Goal: Feedback & Contribution: Submit feedback/report problem

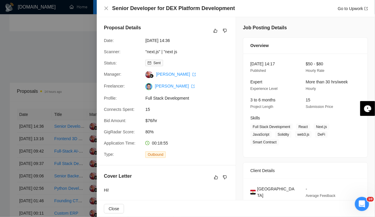
scroll to position [73, 0]
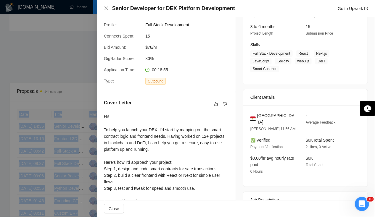
click at [55, 54] on div at bounding box center [187, 108] width 375 height 217
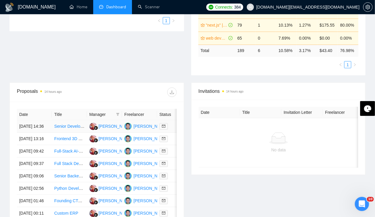
click at [28, 121] on td "[DATE] 14:36" at bounding box center [34, 127] width 35 height 12
click at [75, 9] on link "Home" at bounding box center [79, 6] width 18 height 5
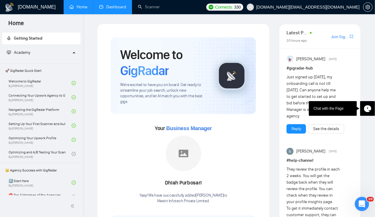
click at [112, 7] on link "Dashboard" at bounding box center [112, 6] width 27 height 5
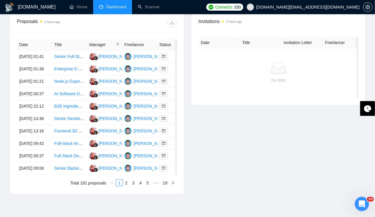
scroll to position [235, 0]
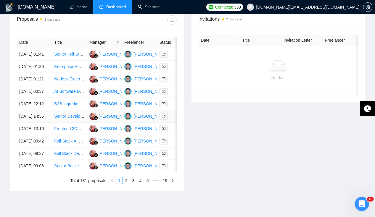
click at [30, 123] on td "[DATE] 14:36" at bounding box center [34, 117] width 35 height 12
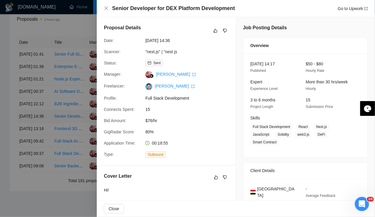
click at [30, 135] on div at bounding box center [187, 108] width 375 height 217
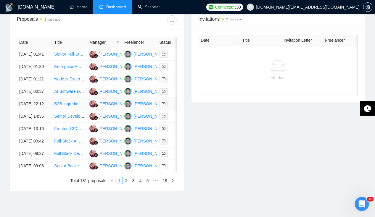
click at [29, 111] on td "[DATE] 22:12" at bounding box center [34, 104] width 35 height 12
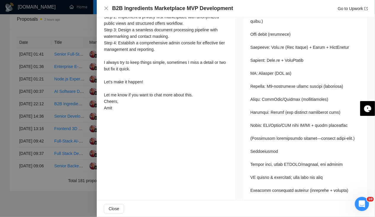
scroll to position [558, 0]
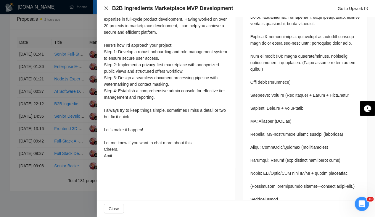
click at [107, 9] on icon "close" at bounding box center [106, 8] width 5 height 5
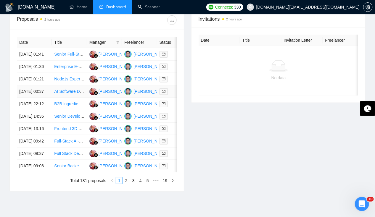
click at [25, 98] on td "[DATE] 00:37" at bounding box center [34, 92] width 35 height 12
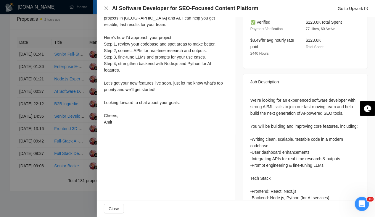
scroll to position [198, 0]
drag, startPoint x: 252, startPoint y: 85, endPoint x: 320, endPoint y: 77, distance: 68.3
click at [320, 90] on div "We’re looking for an experienced software developer with strong AI/ML skills to…" at bounding box center [306, 193] width 124 height 206
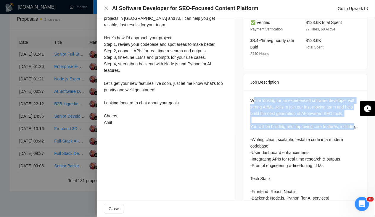
drag, startPoint x: 320, startPoint y: 77, endPoint x: 263, endPoint y: 119, distance: 71.3
click at [263, 119] on div "We’re looking for an experienced software developer with strong AI/ML skills to…" at bounding box center [306, 193] width 124 height 206
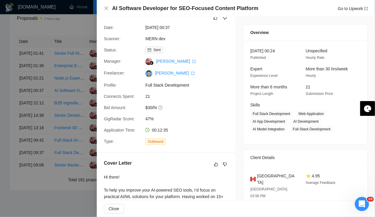
scroll to position [0, 0]
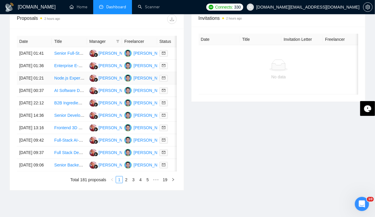
click at [23, 79] on td "[DATE] 01:21" at bounding box center [34, 78] width 35 height 12
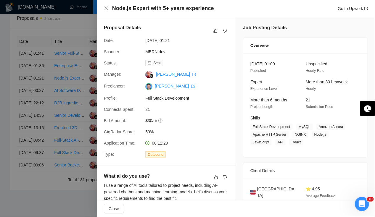
click at [34, 118] on div at bounding box center [187, 108] width 375 height 217
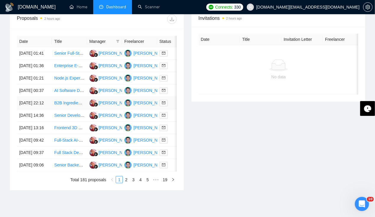
click at [34, 110] on td "[DATE] 22:12" at bounding box center [34, 103] width 35 height 12
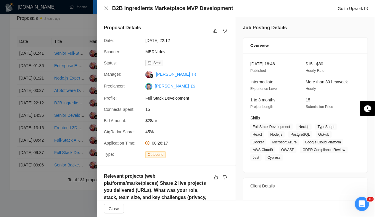
click at [31, 135] on div at bounding box center [187, 108] width 375 height 217
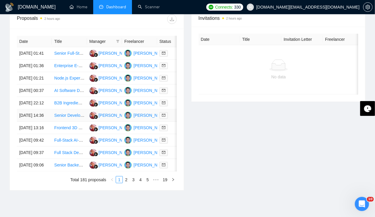
click at [31, 122] on td "[DATE] 14:36" at bounding box center [34, 116] width 35 height 12
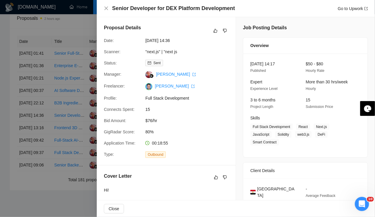
click at [30, 119] on div at bounding box center [187, 108] width 375 height 217
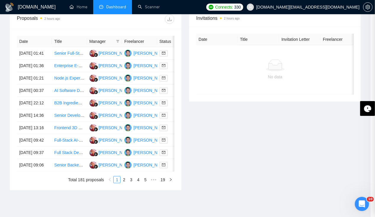
click at [30, 110] on td "[DATE] 22:12" at bounding box center [34, 103] width 35 height 12
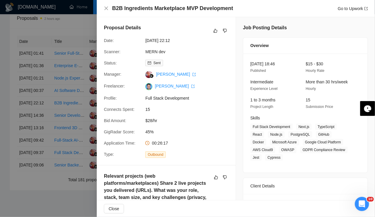
click at [28, 86] on div at bounding box center [187, 108] width 375 height 217
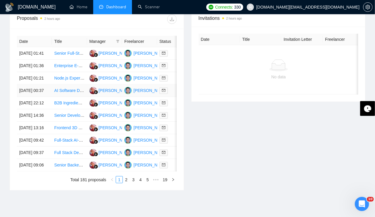
click at [27, 94] on td "[DATE] 00:37" at bounding box center [34, 91] width 35 height 12
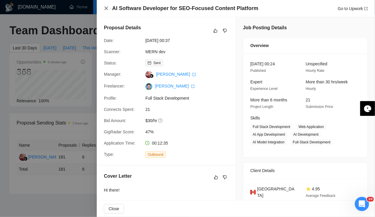
click at [107, 8] on icon "close" at bounding box center [107, 9] width 4 height 4
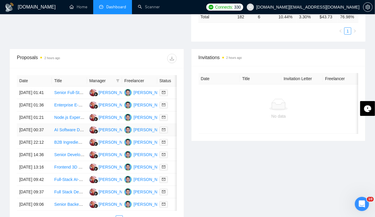
scroll to position [197, 0]
click at [20, 124] on td "[DATE] 01:21" at bounding box center [34, 117] width 35 height 12
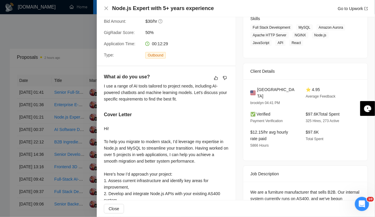
scroll to position [0, 0]
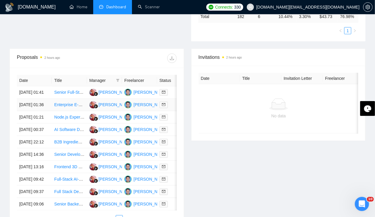
click at [32, 105] on td "[DATE] 01:36" at bounding box center [34, 105] width 35 height 12
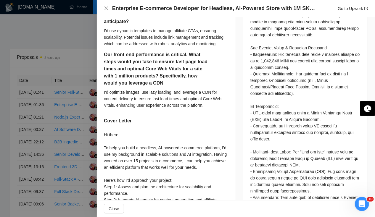
scroll to position [396, 0]
copy div "Magento"
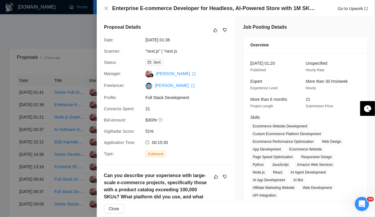
scroll to position [0, 0]
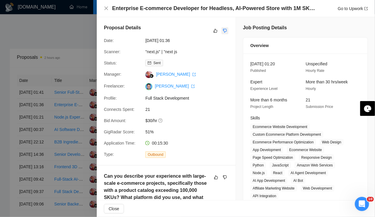
click at [223, 31] on icon "dislike" at bounding box center [225, 30] width 4 height 5
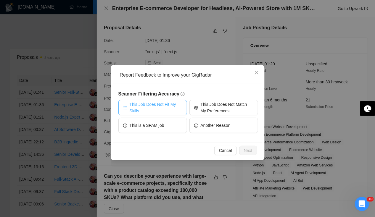
click at [174, 110] on span "This Job Does Not Fit My Skills" at bounding box center [156, 107] width 53 height 13
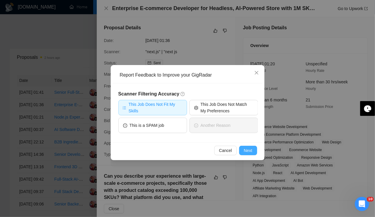
click at [252, 150] on span "Next" at bounding box center [248, 151] width 9 height 7
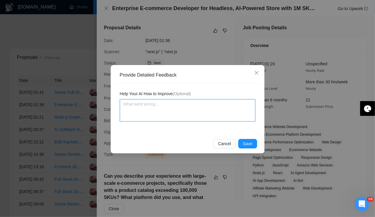
click at [172, 113] on textarea at bounding box center [188, 111] width 136 height 22
type textarea "n"
type textarea "no"
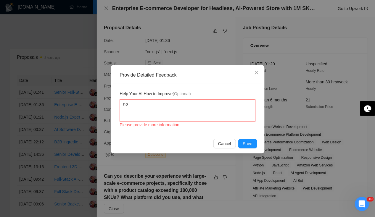
type textarea "no"
type textarea "no e"
type textarea "no exp"
type textarea "no expe"
type textarea "no experi"
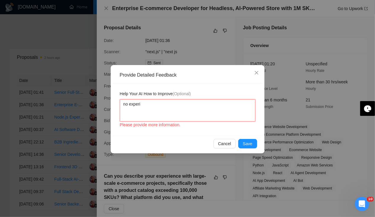
type textarea "no experin"
type textarea "no experine"
type textarea "no experinec"
type textarea "no experinec e"
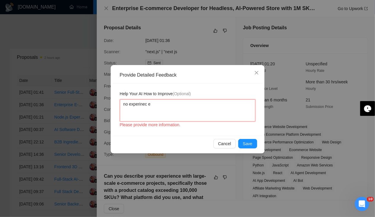
type textarea "no experinec"
type textarea "no experine"
type textarea "no experin"
type textarea "no experi"
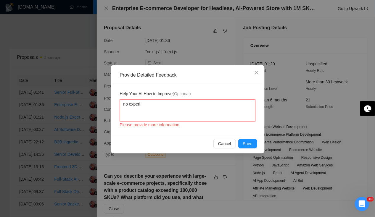
type textarea "no experie"
type textarea "no experien"
type textarea "no experienc"
type textarea "no experience"
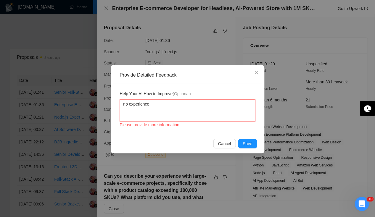
type textarea "no experience i"
type textarea "no experience in"
paste textarea "Magento"
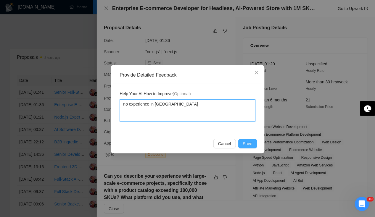
type textarea "no experience in [GEOGRAPHIC_DATA]"
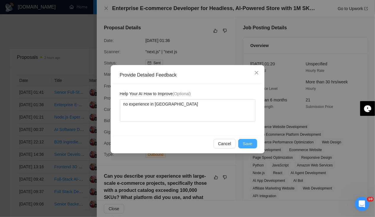
click at [249, 142] on span "Save" at bounding box center [247, 144] width 9 height 7
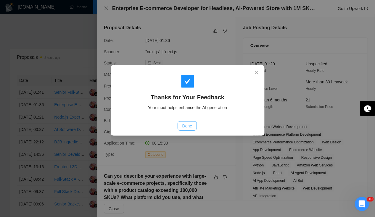
click at [189, 128] on span "Done" at bounding box center [188, 126] width 10 height 7
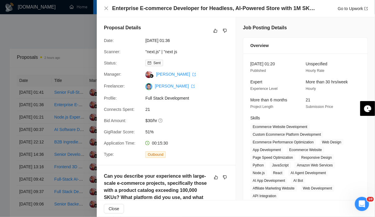
click at [28, 89] on div at bounding box center [187, 108] width 375 height 217
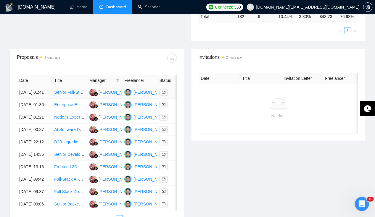
click at [28, 89] on td "[DATE] 01:41" at bounding box center [34, 93] width 35 height 12
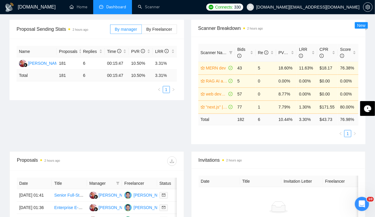
scroll to position [95, 0]
